Goal: Find specific page/section: Find specific page/section

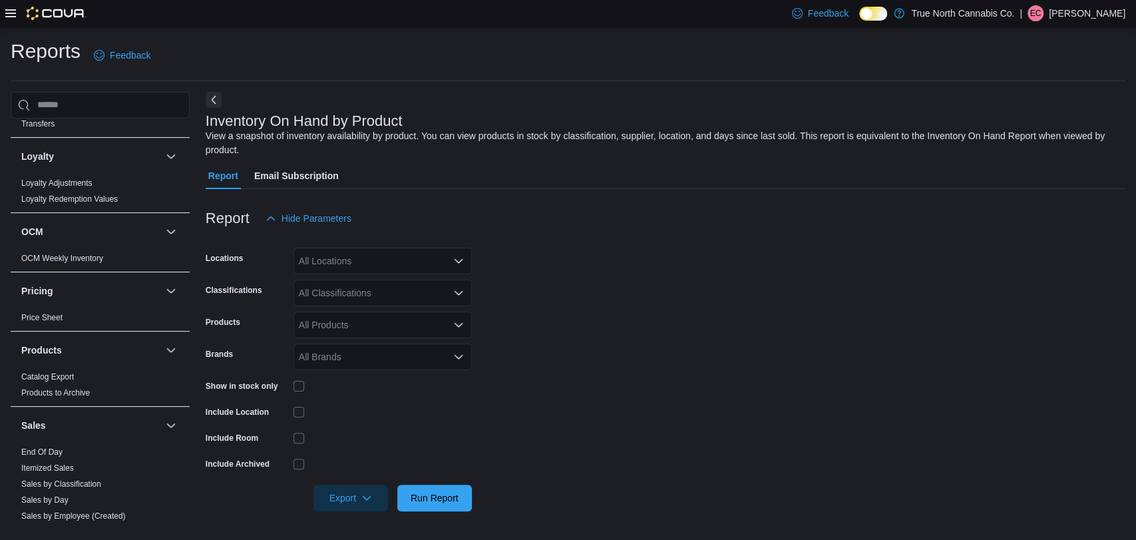
scroll to position [877, 0]
